Goal: Task Accomplishment & Management: Manage account settings

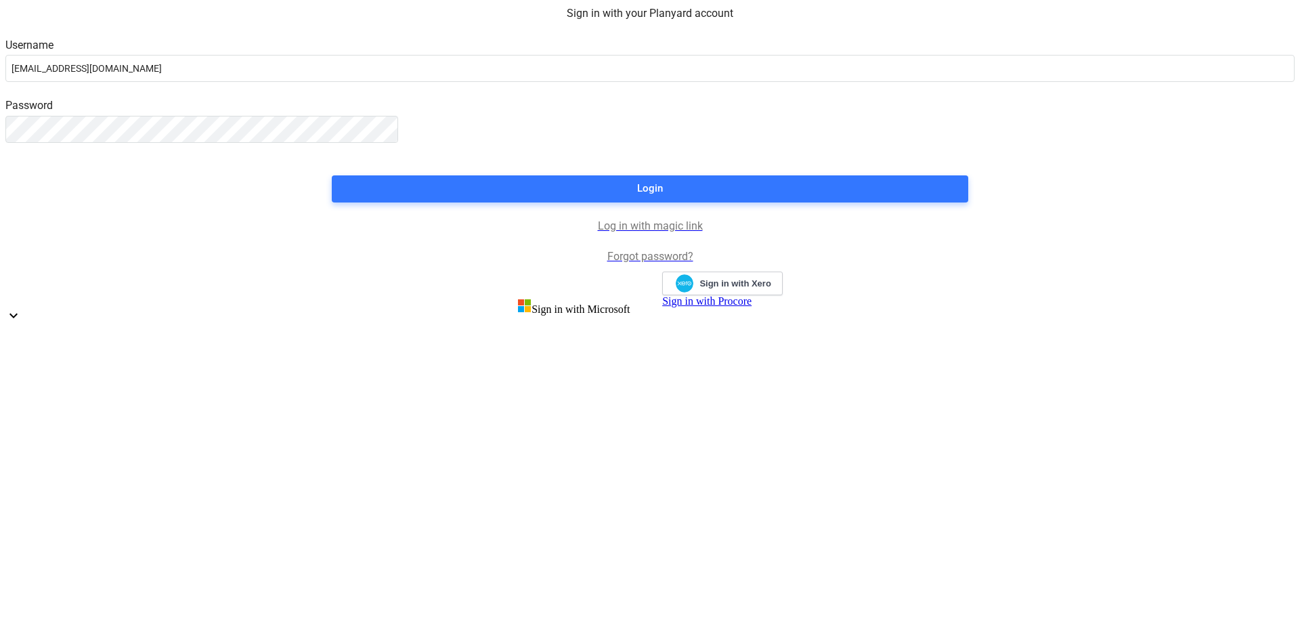
click at [652, 197] on div "Login" at bounding box center [650, 188] width 26 height 18
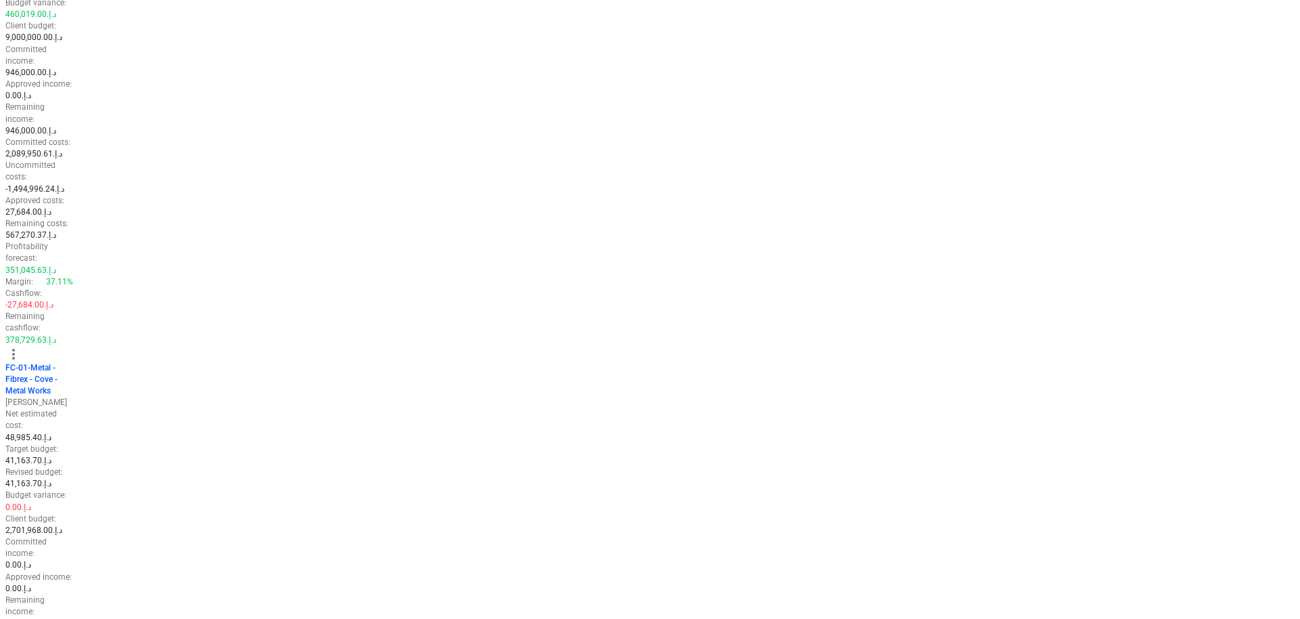
scroll to position [1658, 0]
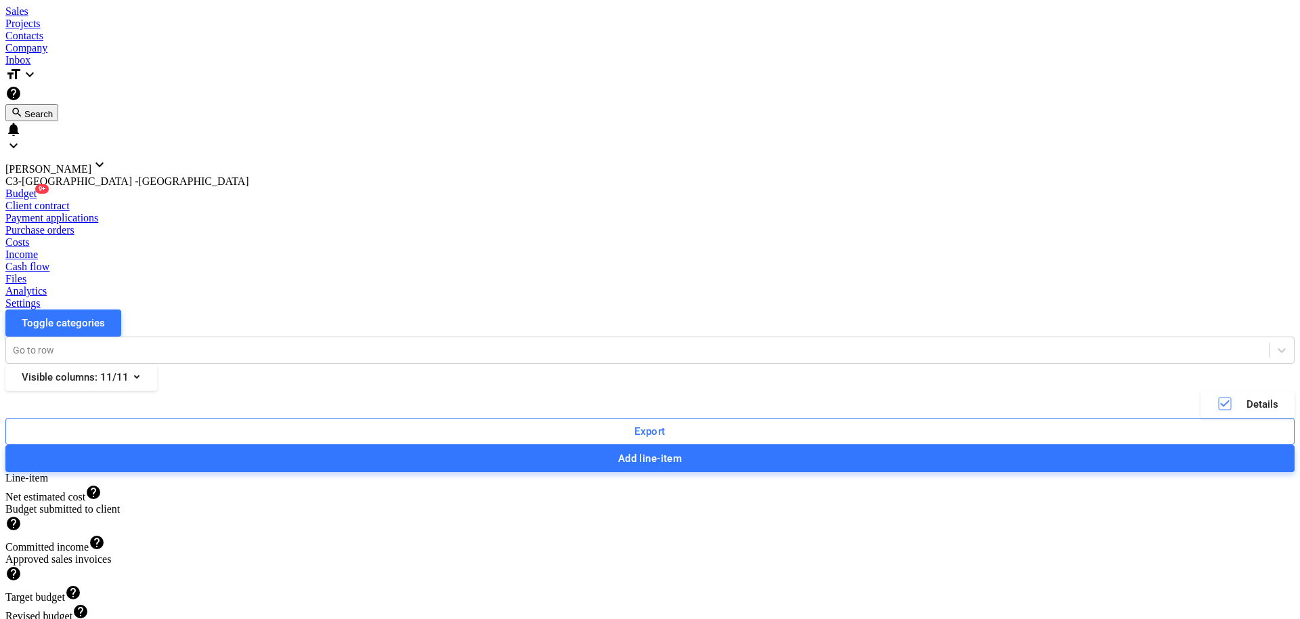
click at [428, 224] on div "Purchase orders" at bounding box center [649, 230] width 1289 height 12
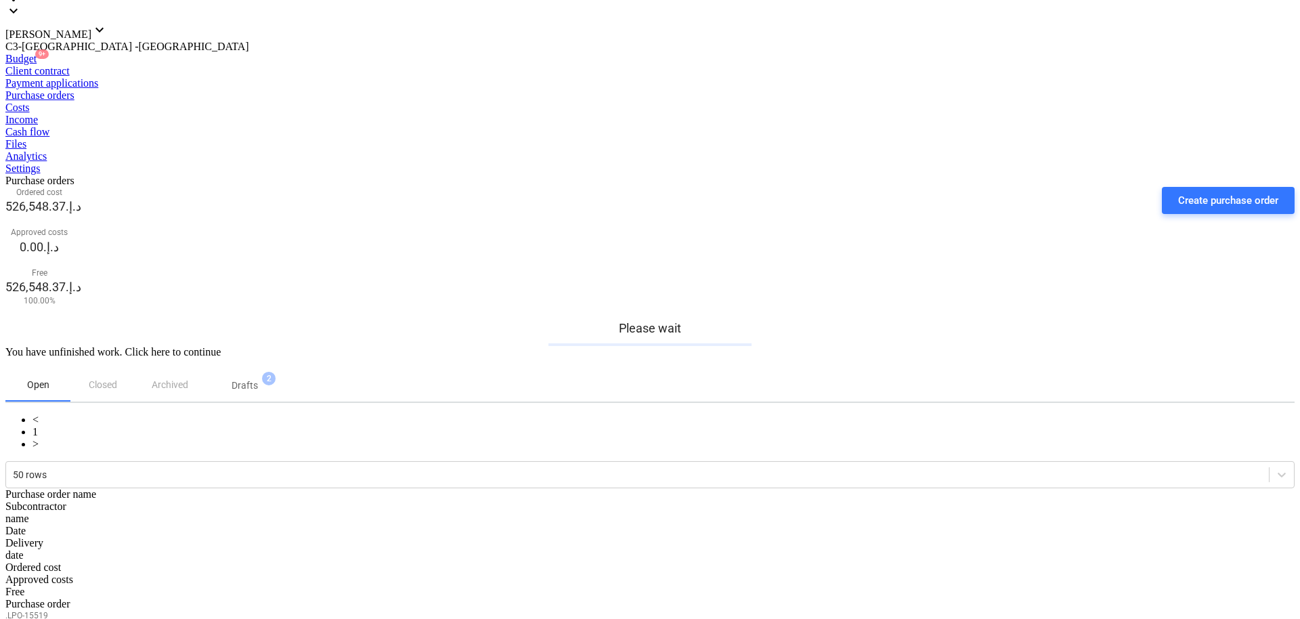
scroll to position [207, 0]
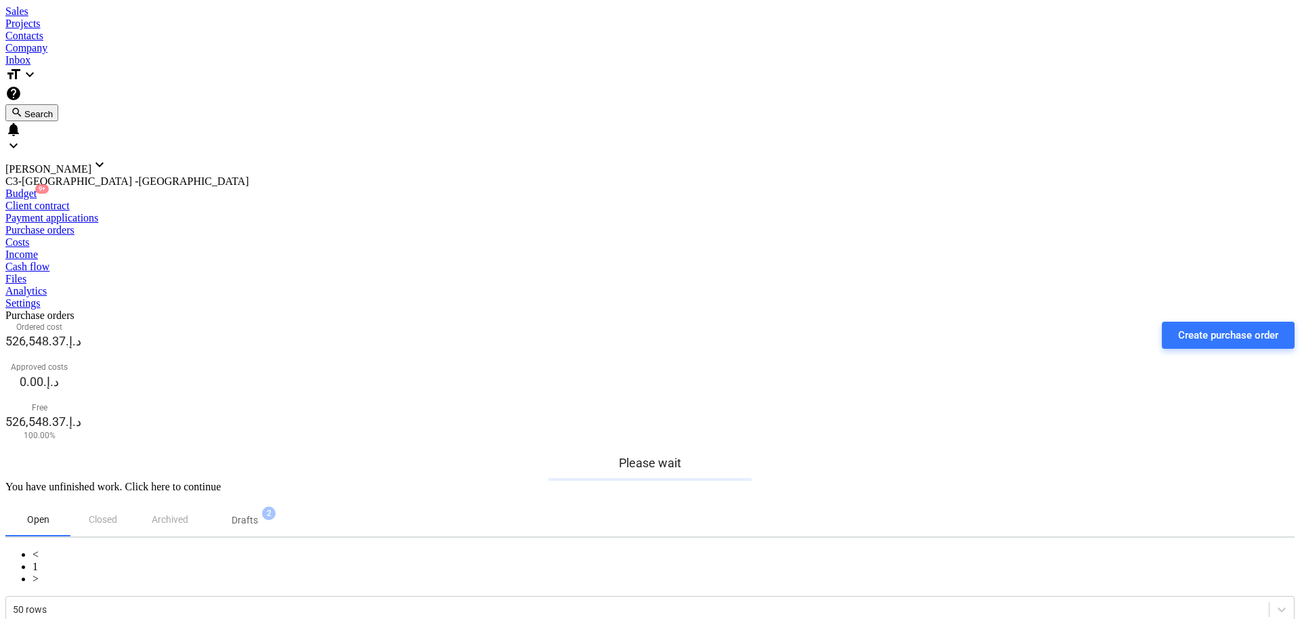
click at [408, 481] on div "You have unfinished work. Click here to continue" at bounding box center [649, 487] width 1289 height 12
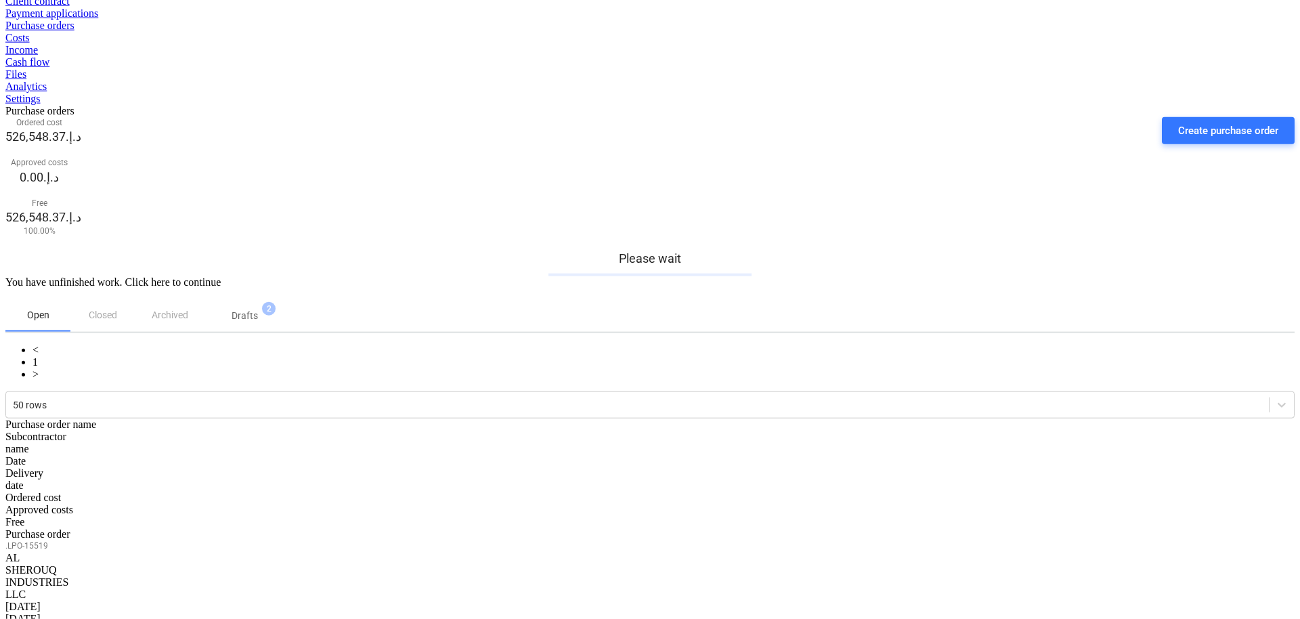
scroll to position [207, 0]
